Goal: Download file/media

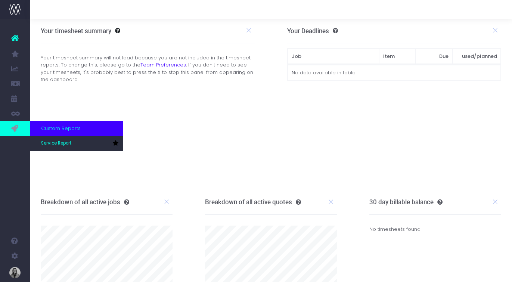
click at [13, 132] on icon at bounding box center [14, 128] width 7 height 8
click at [52, 148] on link "Service Report" at bounding box center [76, 143] width 93 height 15
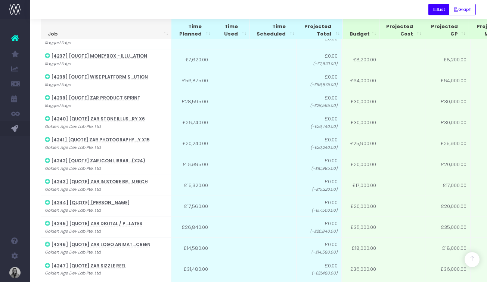
scroll to position [7224, 0]
